Goal: Task Accomplishment & Management: Use online tool/utility

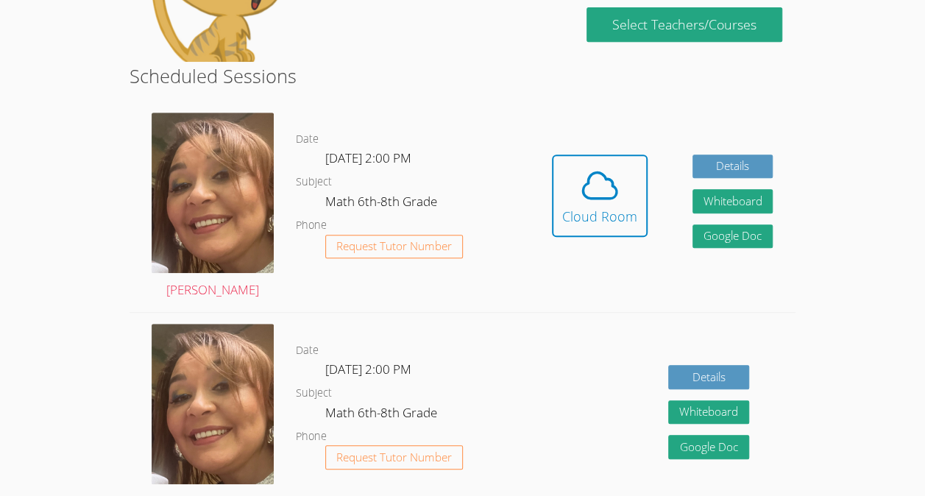
scroll to position [329, 0]
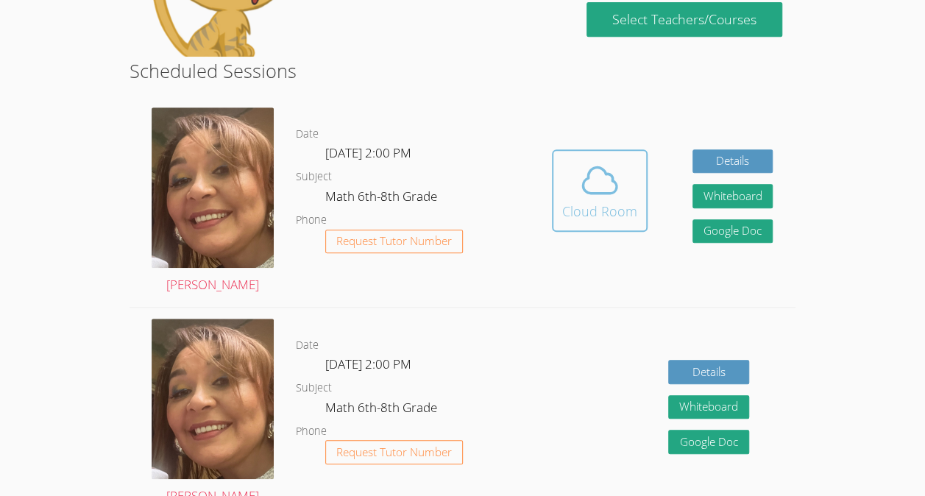
click at [619, 184] on span at bounding box center [599, 180] width 75 height 41
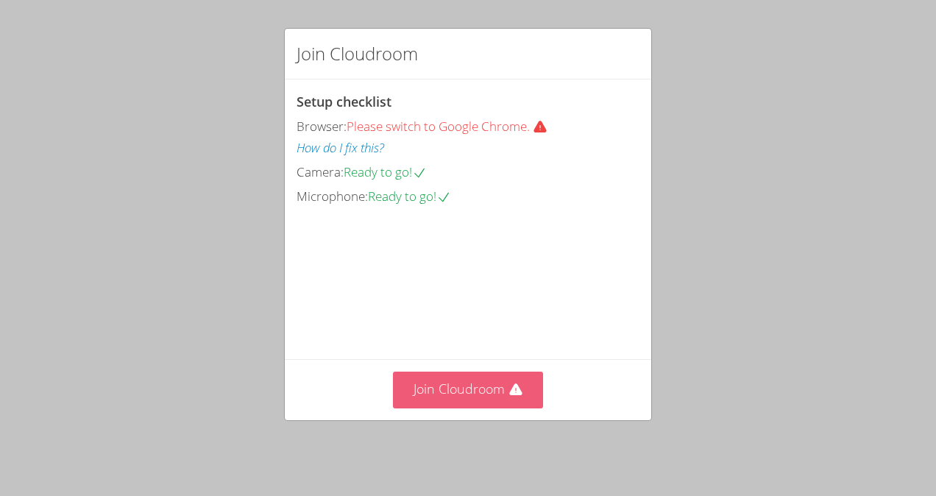
click at [480, 399] on button "Join Cloudroom" at bounding box center [468, 390] width 151 height 36
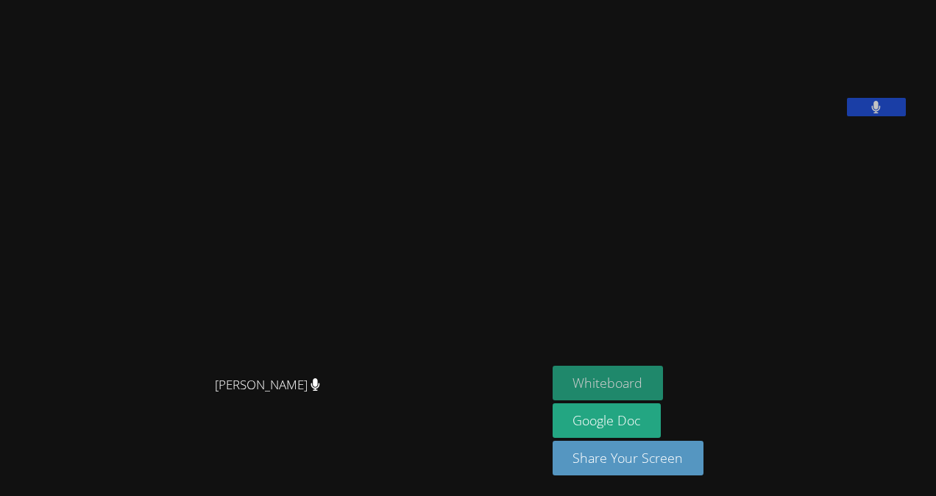
click at [609, 382] on button "Whiteboard" at bounding box center [607, 383] width 111 height 35
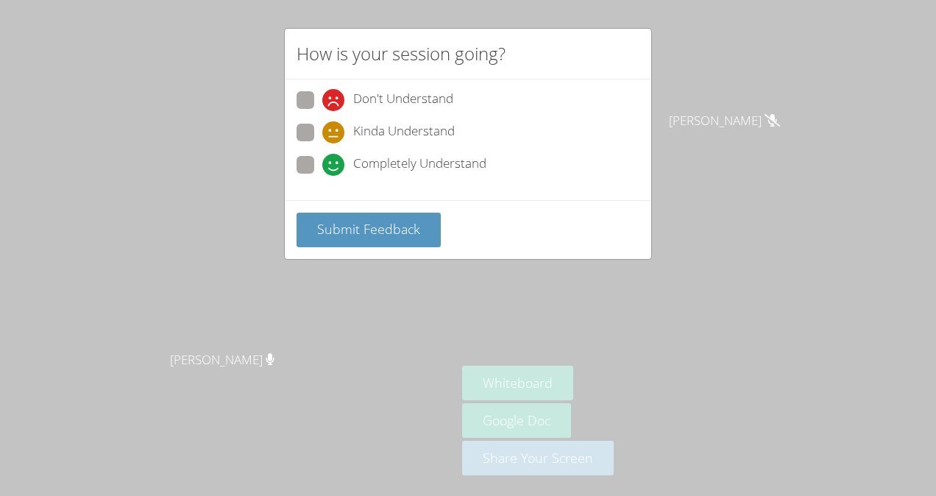
click at [456, 160] on span "Completely Understand" at bounding box center [419, 165] width 133 height 22
click at [335, 160] on input "Completely Understand" at bounding box center [328, 162] width 13 height 13
radio input "true"
click at [403, 226] on span "Submit Feedback" at bounding box center [368, 229] width 103 height 18
